Goal: Transaction & Acquisition: Purchase product/service

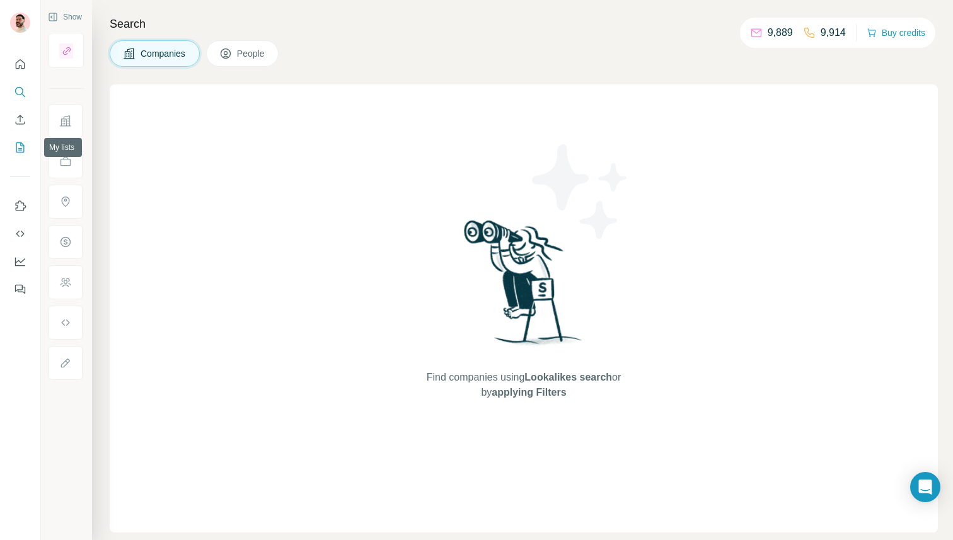
click at [20, 137] on button "My lists" at bounding box center [20, 147] width 20 height 23
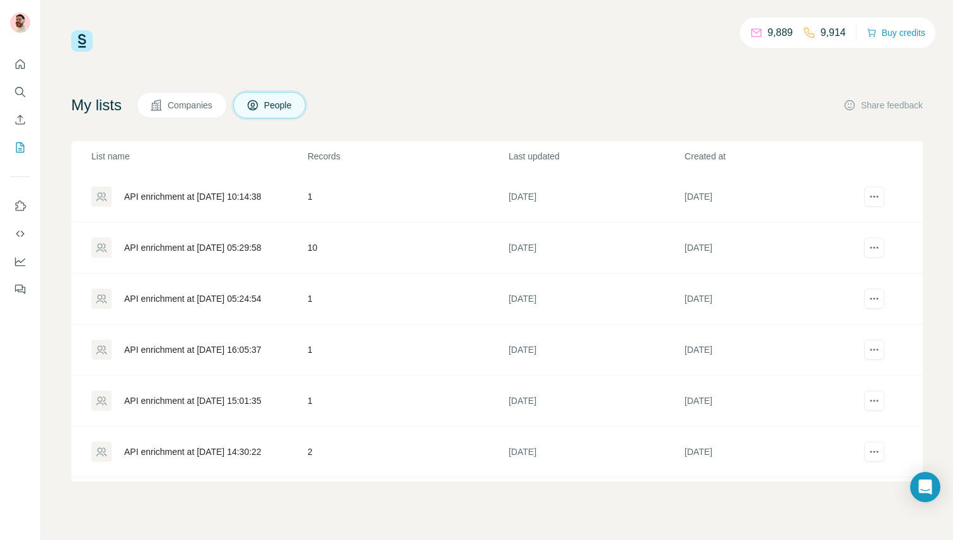
scroll to position [711, 0]
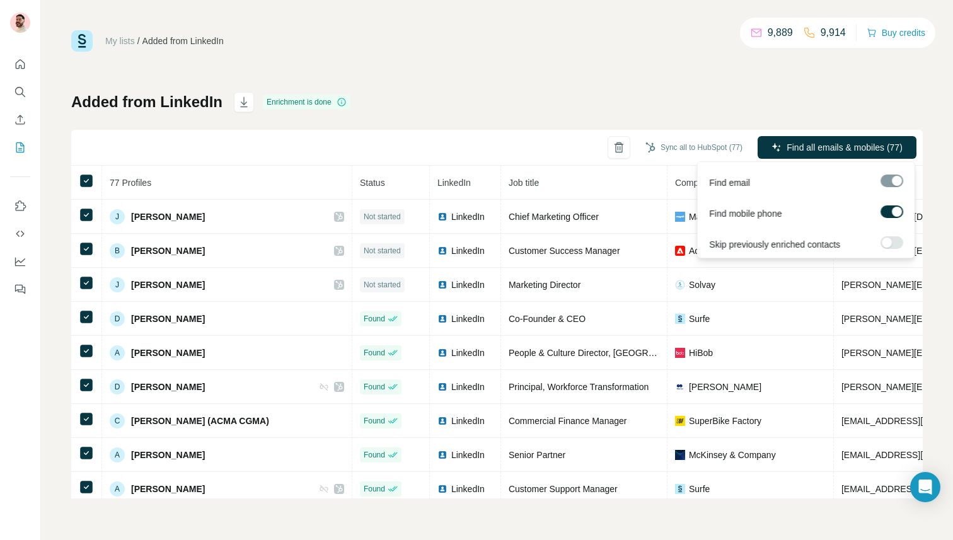
click at [894, 211] on div at bounding box center [897, 212] width 10 height 10
click at [853, 150] on span "Find all emails (77)" at bounding box center [866, 147] width 74 height 13
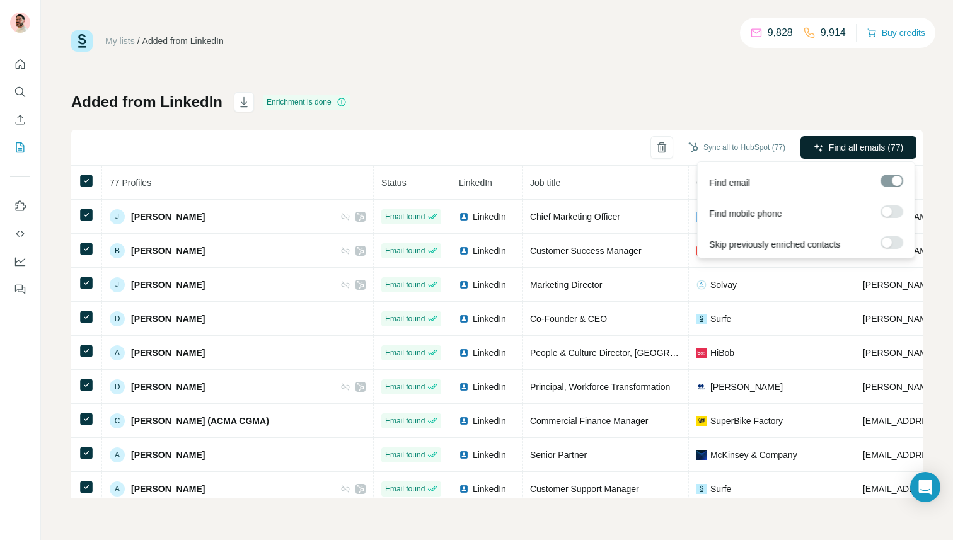
click at [860, 147] on span "Find all emails (77)" at bounding box center [866, 147] width 74 height 13
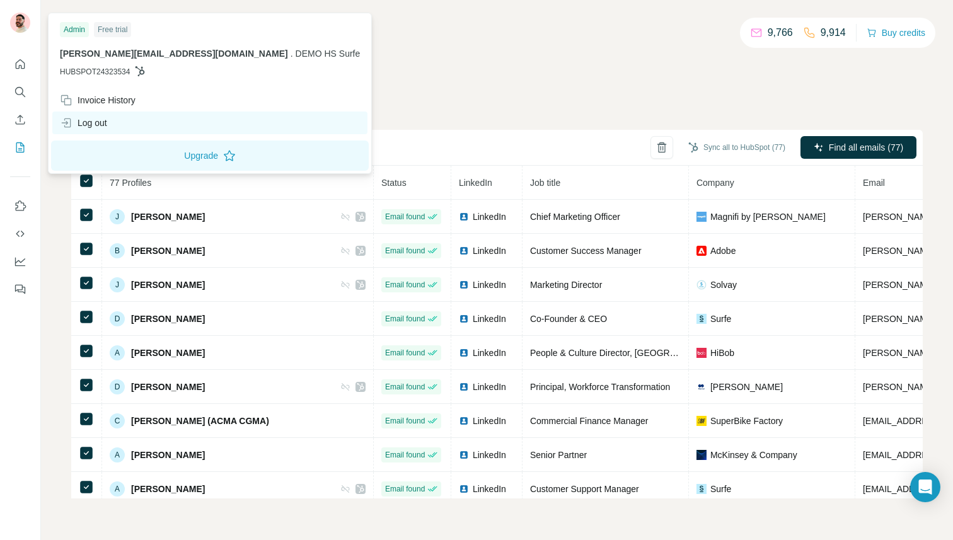
click at [101, 121] on div "Log out" at bounding box center [83, 123] width 47 height 13
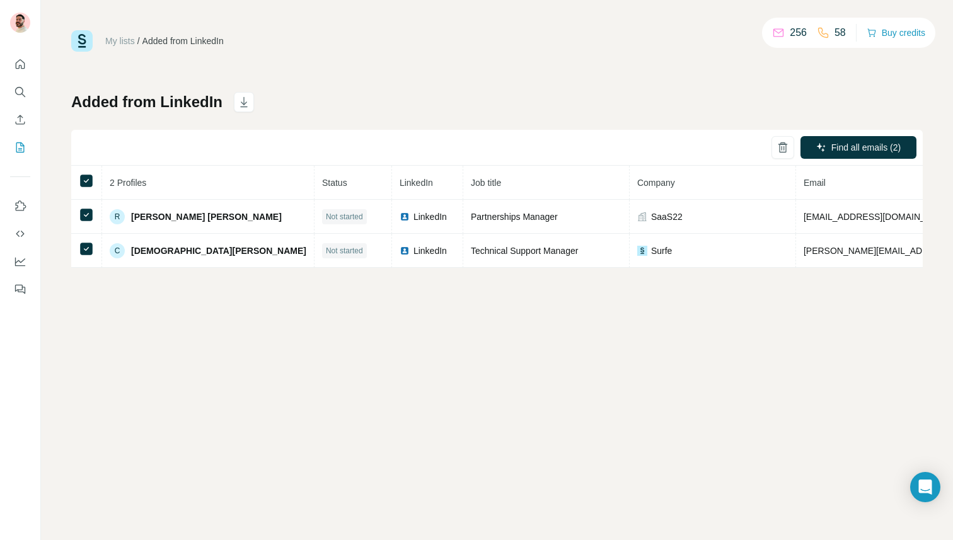
click at [339, 316] on div "My lists / Added from LinkedIn 256 58 Buy credits Added from LinkedIn Find all …" at bounding box center [497, 270] width 912 height 540
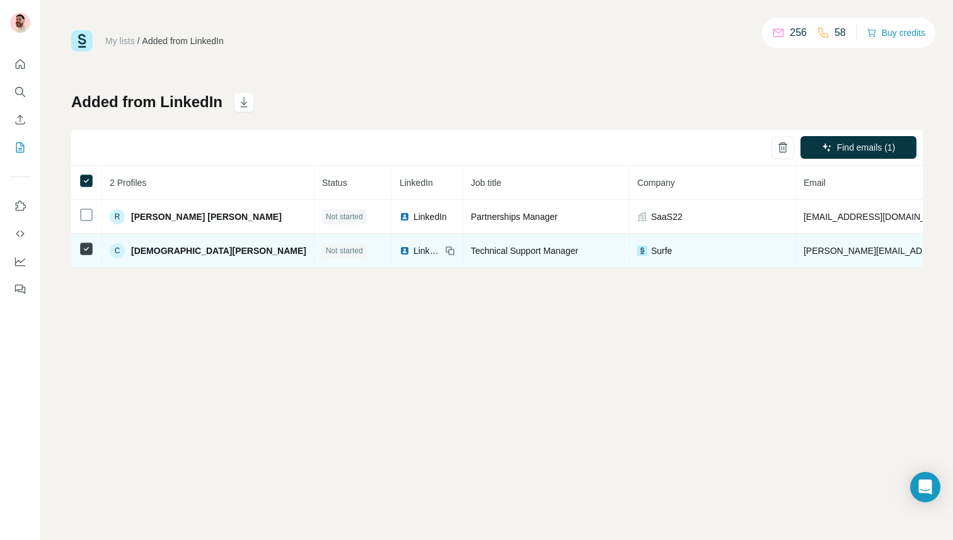
click at [87, 262] on td at bounding box center [86, 251] width 31 height 34
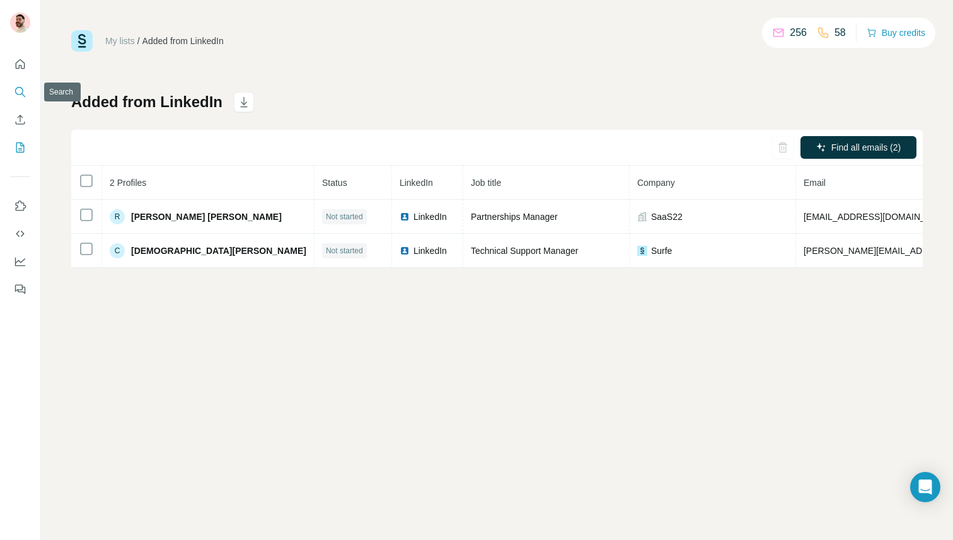
click at [18, 93] on icon "Search" at bounding box center [20, 92] width 13 height 13
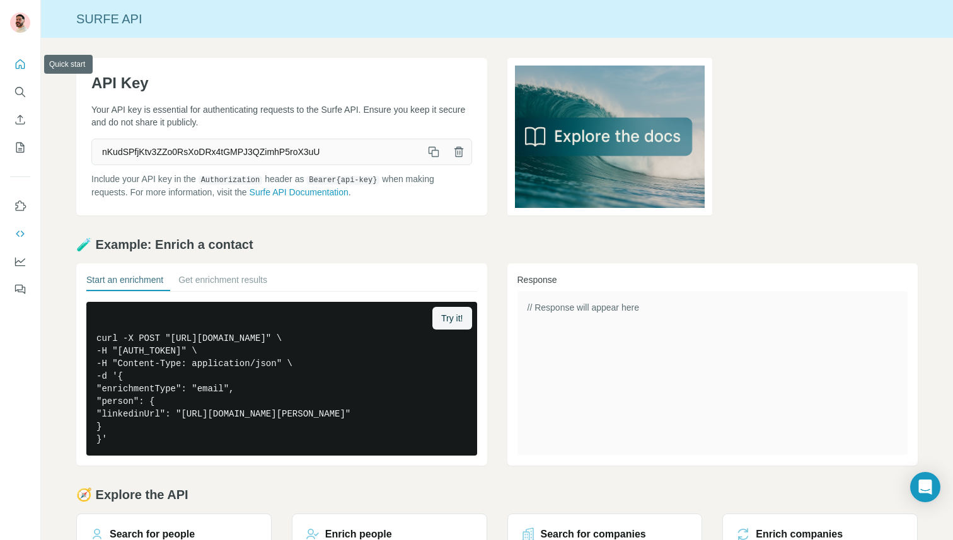
click at [20, 54] on button "Quick start" at bounding box center [20, 64] width 20 height 23
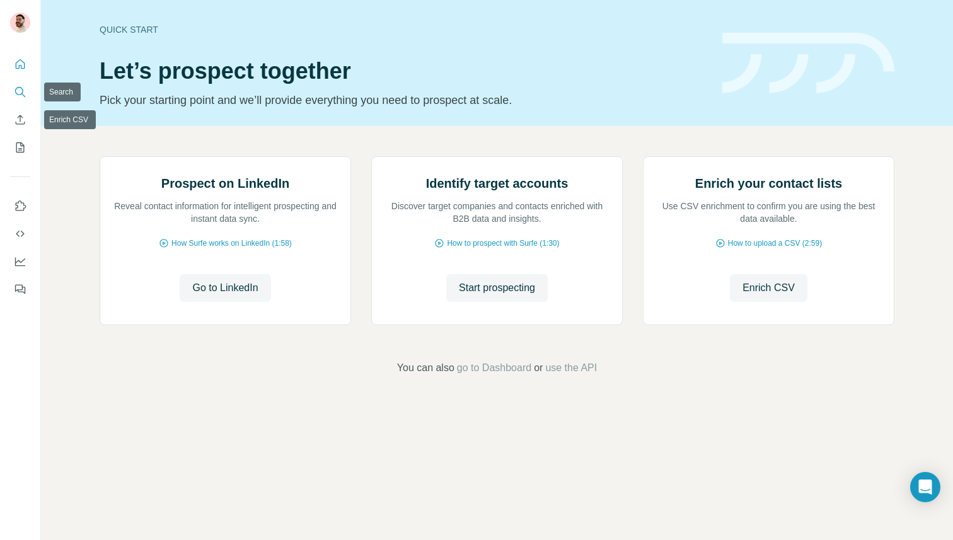
click at [21, 83] on button "Search" at bounding box center [20, 92] width 20 height 23
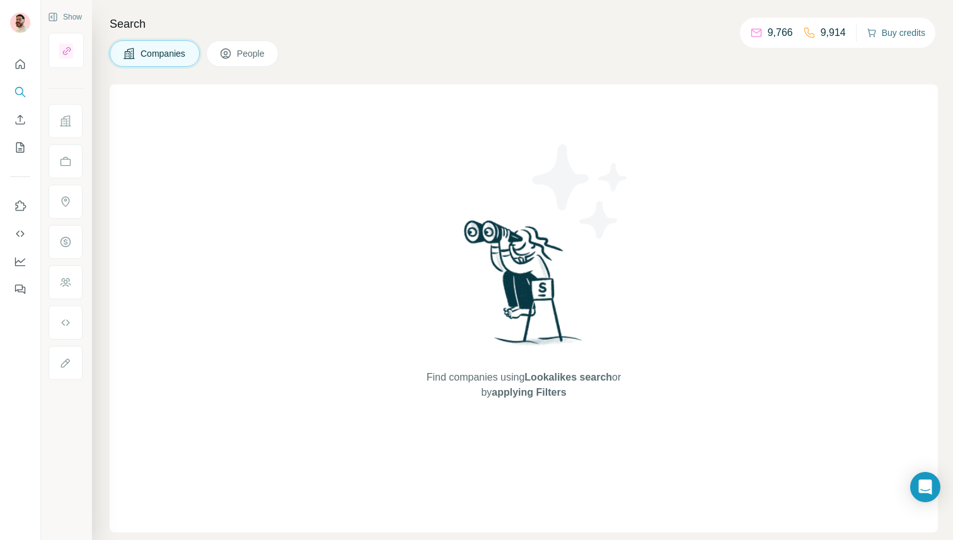
click at [884, 26] on button "Buy credits" at bounding box center [896, 33] width 59 height 18
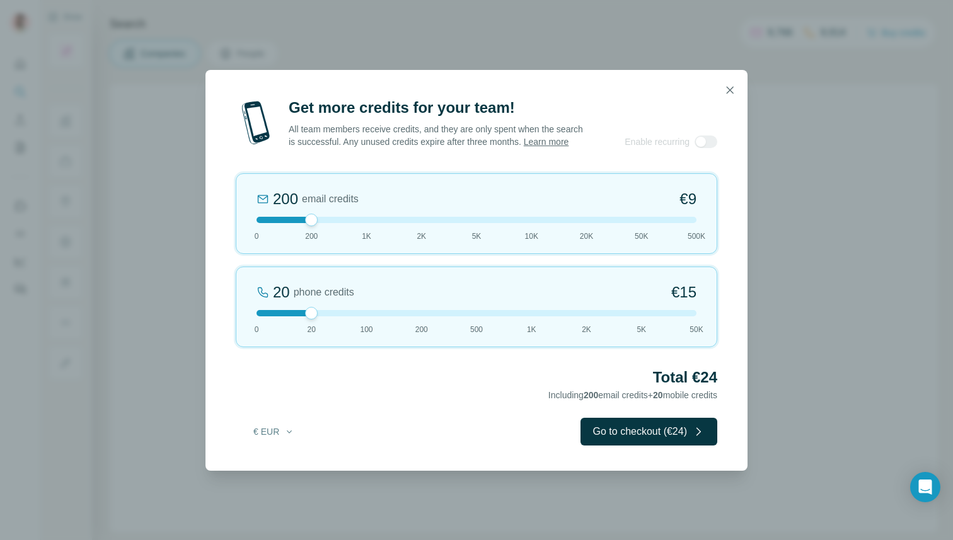
click at [366, 316] on div at bounding box center [476, 313] width 440 height 6
drag, startPoint x: 311, startPoint y: 225, endPoint x: 210, endPoint y: 225, distance: 101.5
click at [222, 225] on div "Get more credits for your team! All team members receive credits, and they are …" at bounding box center [476, 284] width 542 height 373
click at [268, 437] on button "€ EUR" at bounding box center [274, 431] width 59 height 23
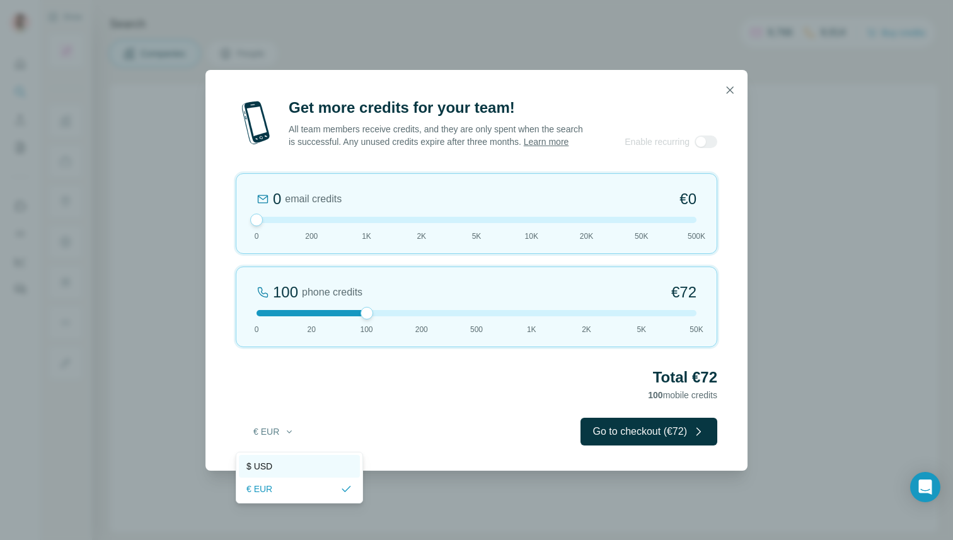
click at [275, 469] on div "$ USD" at bounding box center [299, 466] width 106 height 13
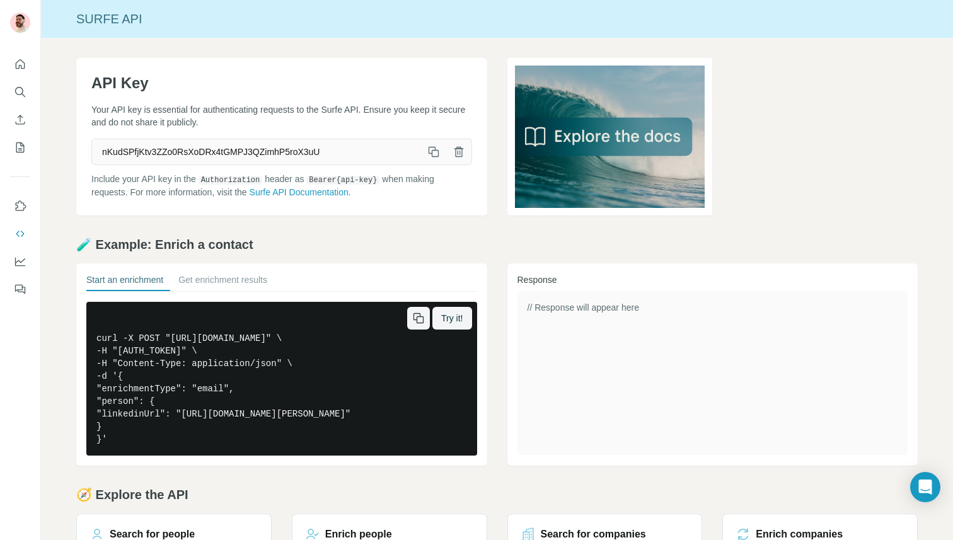
scroll to position [121, 0]
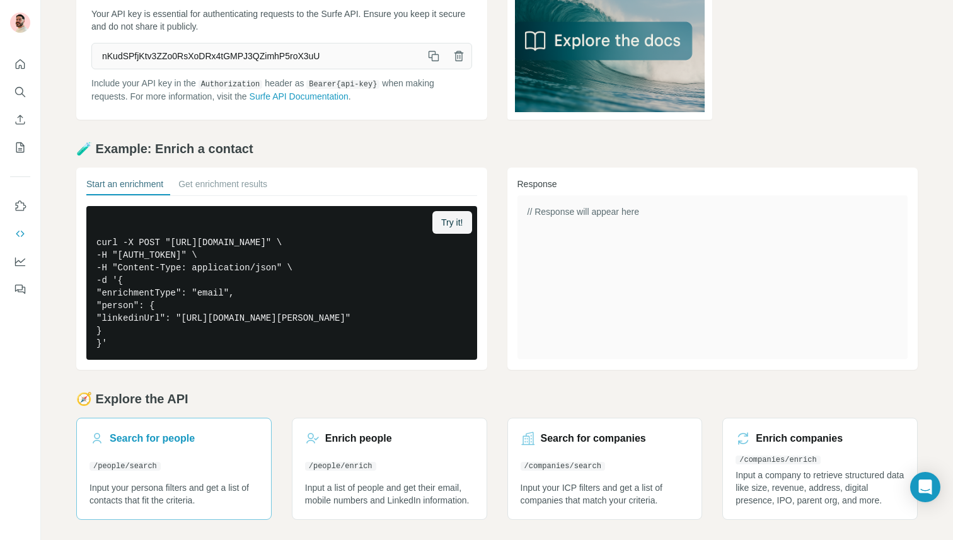
click at [139, 468] on code "/people/search" at bounding box center [124, 466] width 71 height 9
